Goal: Transaction & Acquisition: Purchase product/service

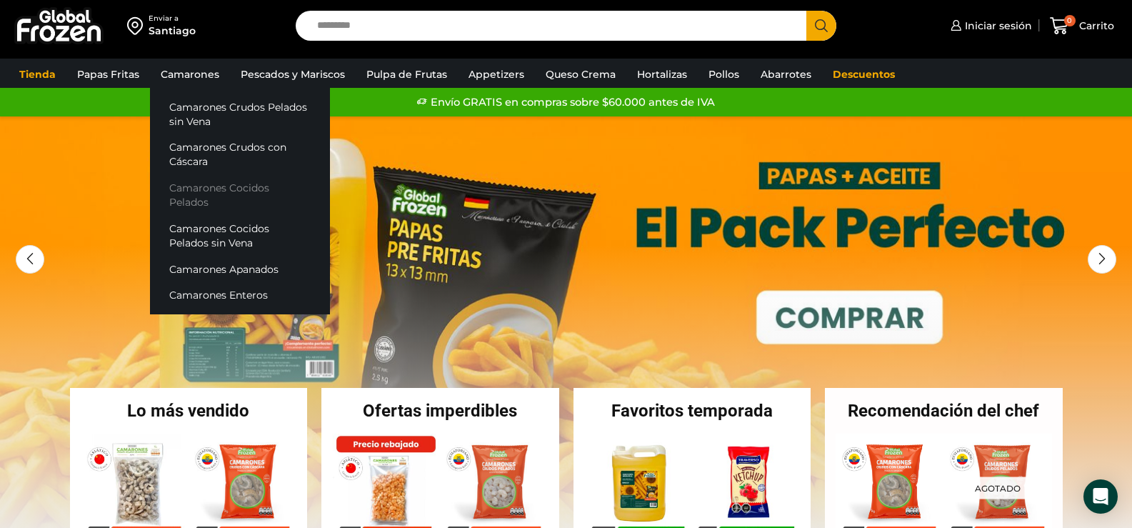
click at [211, 189] on link "Camarones Cocidos Pelados" at bounding box center [240, 195] width 180 height 41
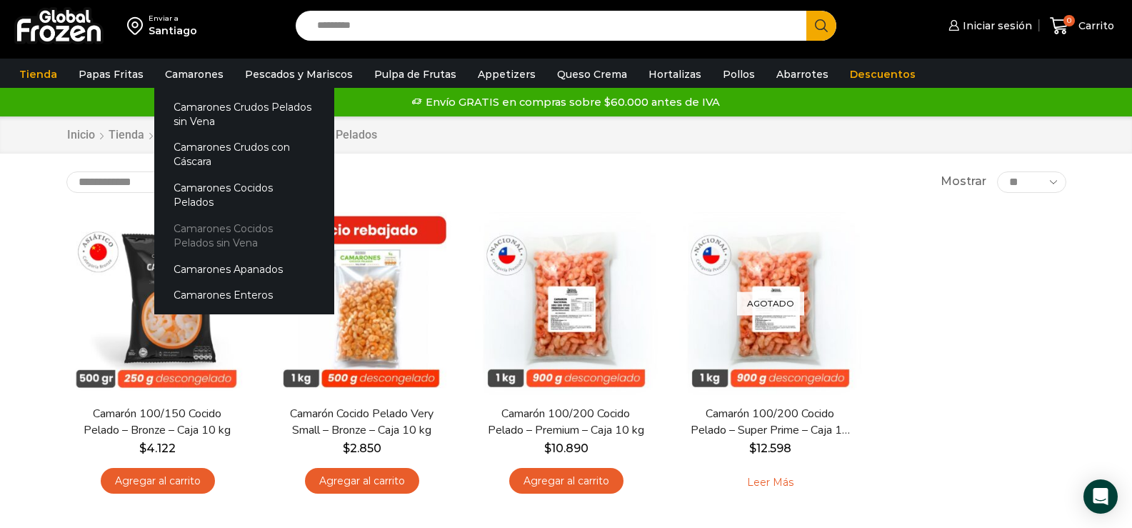
click at [203, 216] on link "Camarones Cocidos Pelados sin Vena" at bounding box center [244, 235] width 180 height 41
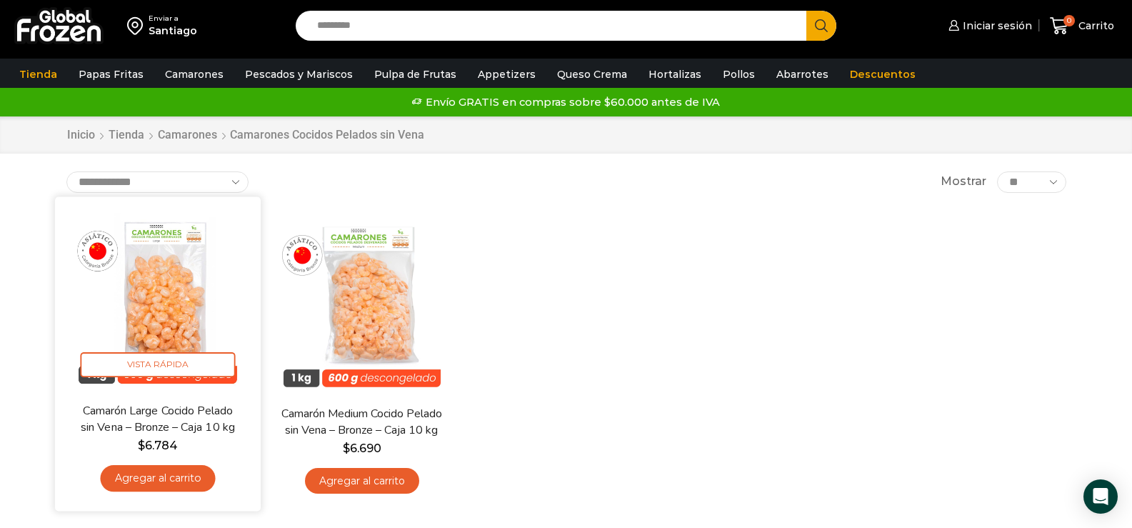
click at [146, 474] on link "Agregar al carrito" at bounding box center [157, 478] width 115 height 26
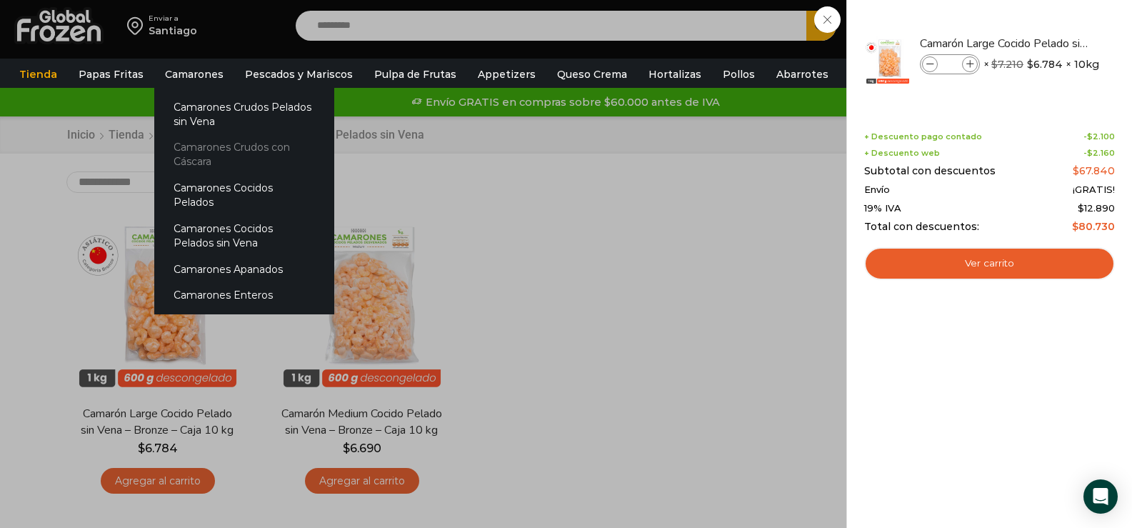
click at [219, 151] on link "Camarones Crudos con Cáscara" at bounding box center [244, 154] width 180 height 41
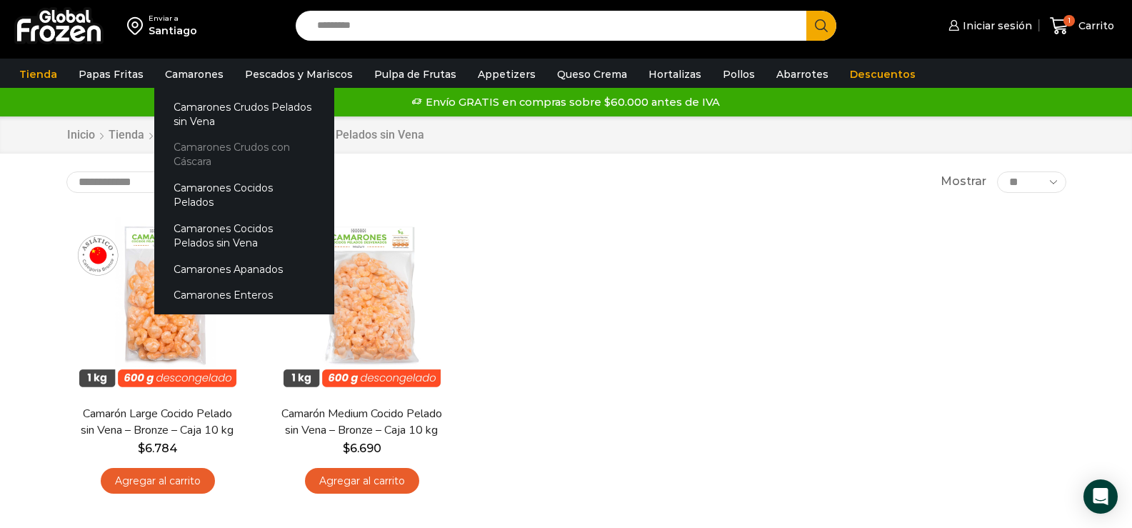
click at [214, 148] on link "Camarones Crudos con Cáscara" at bounding box center [244, 154] width 180 height 41
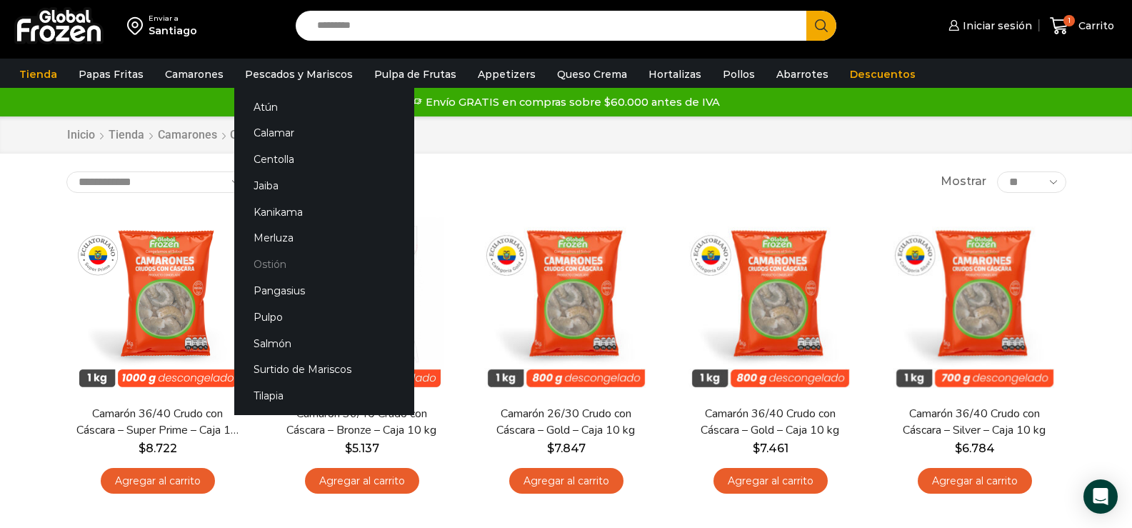
click at [268, 260] on link "Ostión" at bounding box center [324, 264] width 180 height 26
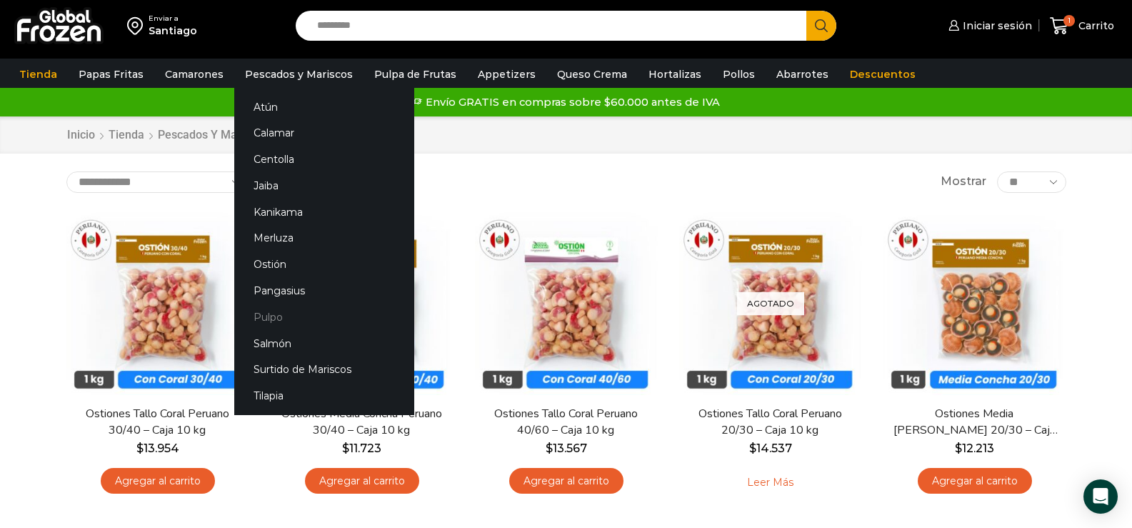
click at [274, 319] on link "Pulpo" at bounding box center [324, 317] width 180 height 26
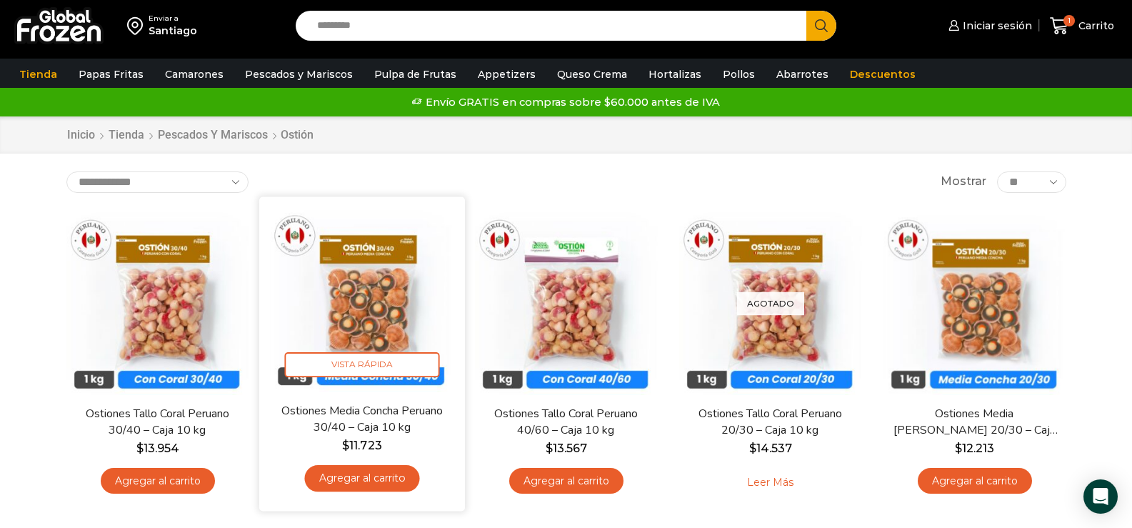
click at [372, 477] on link "Agregar al carrito" at bounding box center [361, 478] width 115 height 26
